Goal: Ask a question

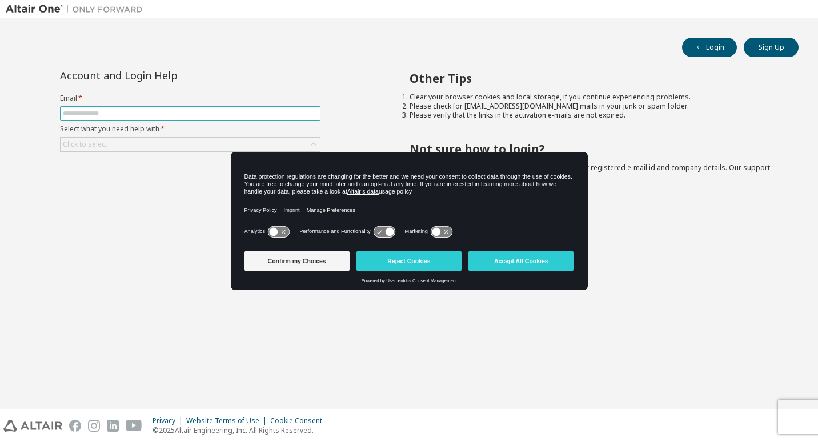
click at [144, 111] on input "text" at bounding box center [190, 113] width 255 height 9
type input "**********"
click at [136, 143] on div "Click to select" at bounding box center [190, 145] width 259 height 14
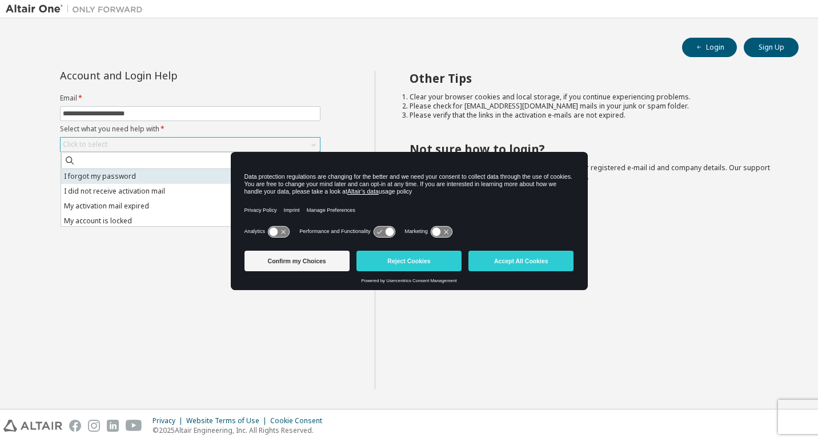
click at [113, 178] on li "I forgot my password" at bounding box center [189, 176] width 257 height 15
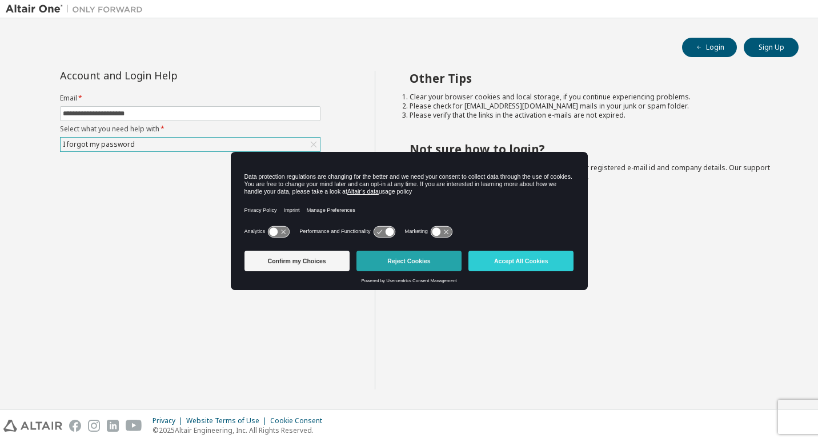
click at [425, 265] on button "Reject Cookies" at bounding box center [409, 261] width 105 height 21
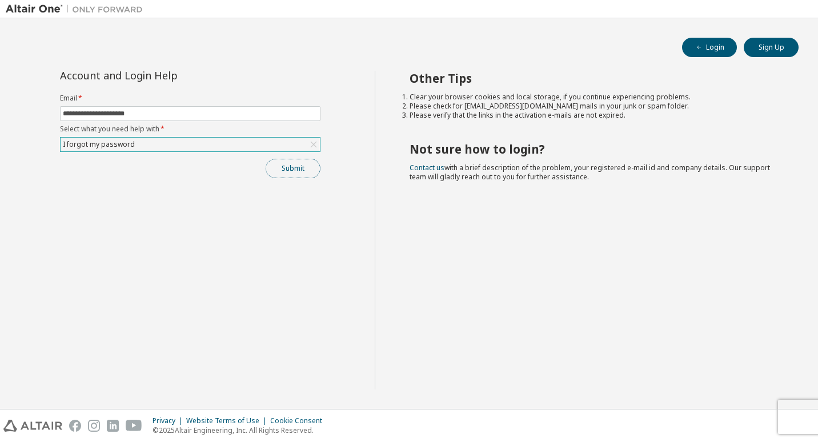
click at [290, 169] on button "Submit" at bounding box center [293, 168] width 55 height 19
click at [672, 417] on span "Bad Request" at bounding box center [686, 420] width 42 height 9
click at [799, 420] on div "Bad Request" at bounding box center [723, 420] width 167 height 25
